Goal: Use online tool/utility: Utilize a website feature to perform a specific function

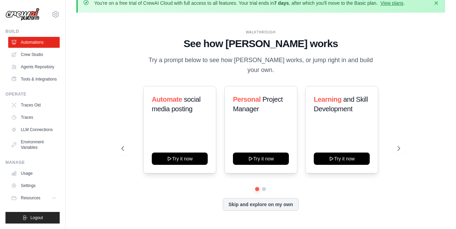
scroll to position [24, 0]
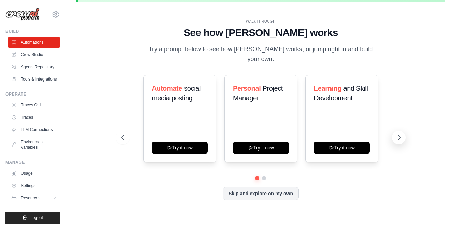
click at [396, 141] on icon at bounding box center [399, 137] width 7 height 7
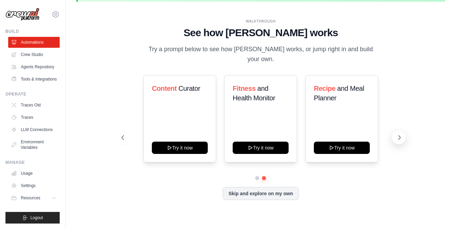
click at [395, 142] on button at bounding box center [399, 138] width 14 height 14
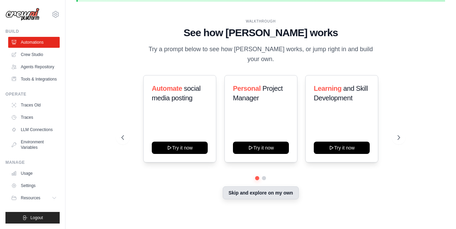
click at [241, 195] on button "Skip and explore on my own" at bounding box center [261, 192] width 76 height 13
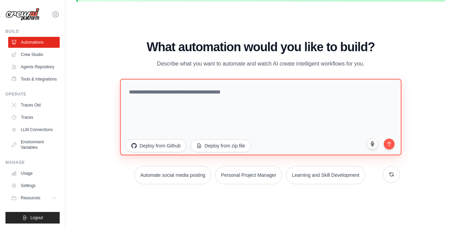
click at [213, 116] on textarea at bounding box center [261, 117] width 282 height 76
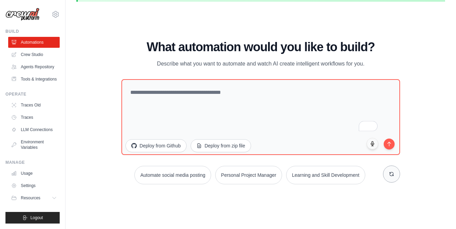
click at [390, 174] on icon at bounding box center [391, 173] width 5 height 5
click at [390, 175] on icon at bounding box center [391, 173] width 5 height 5
click at [389, 176] on button at bounding box center [391, 174] width 17 height 17
click at [389, 177] on button at bounding box center [391, 174] width 17 height 17
click at [164, 177] on button "Content Curator" at bounding box center [175, 175] width 46 height 18
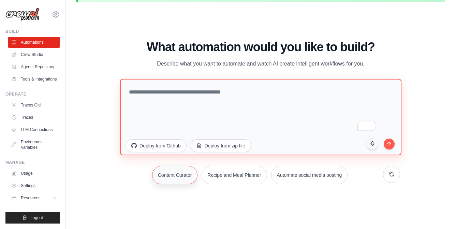
type textarea "**********"
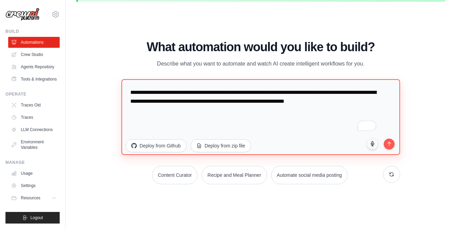
click at [397, 149] on textarea "**********" at bounding box center [261, 117] width 279 height 76
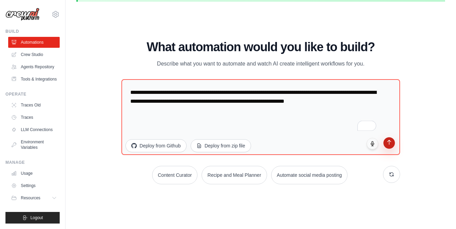
click at [388, 145] on button "submit" at bounding box center [390, 143] width 12 height 12
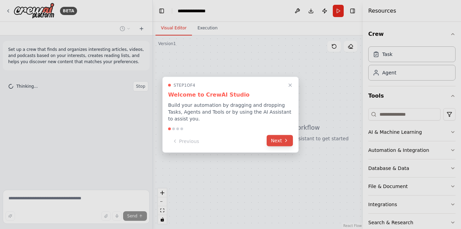
click at [281, 140] on button "Next" at bounding box center [280, 140] width 26 height 11
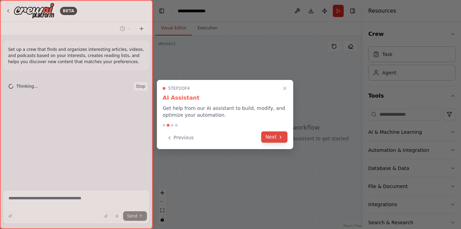
click at [281, 141] on button "Next" at bounding box center [274, 136] width 26 height 11
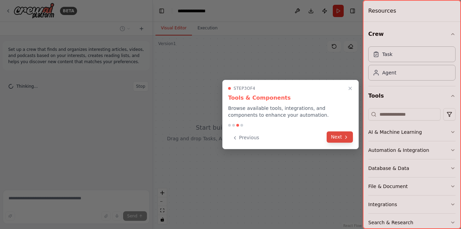
click at [348, 138] on icon at bounding box center [346, 136] width 5 height 5
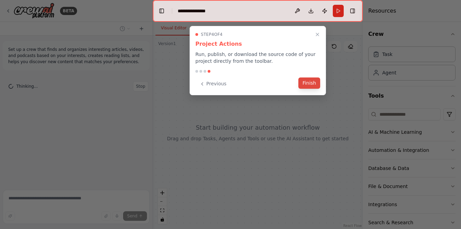
click at [312, 87] on button "Finish" at bounding box center [310, 82] width 22 height 11
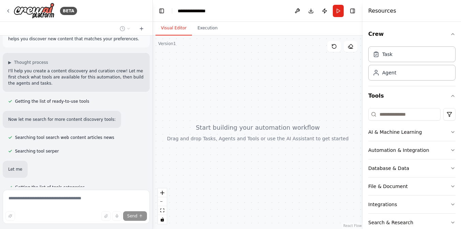
scroll to position [73, 0]
